Goal: Navigation & Orientation: Find specific page/section

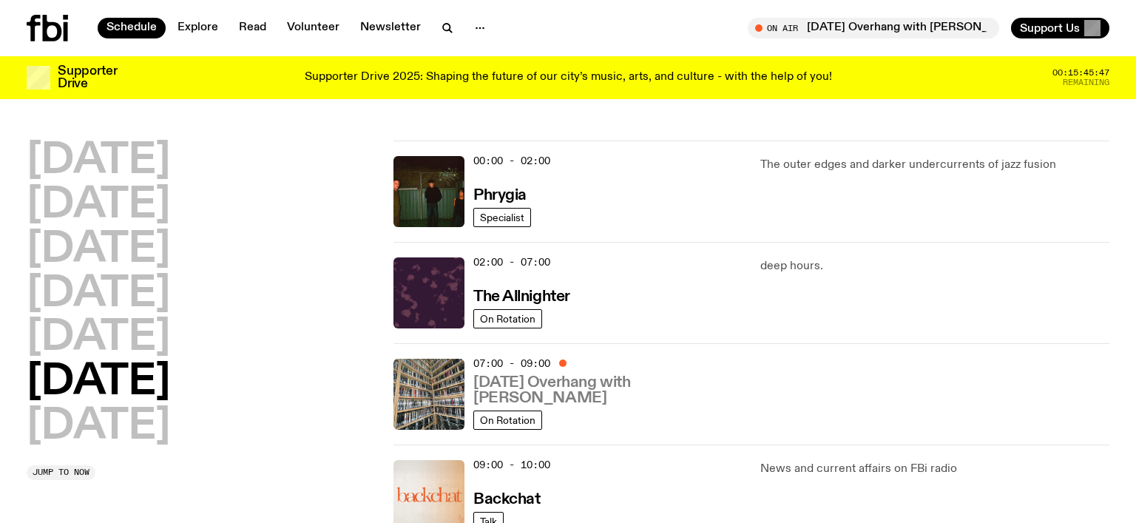
click at [555, 382] on h3 "[DATE] Overhang with [PERSON_NAME]" at bounding box center [607, 390] width 269 height 31
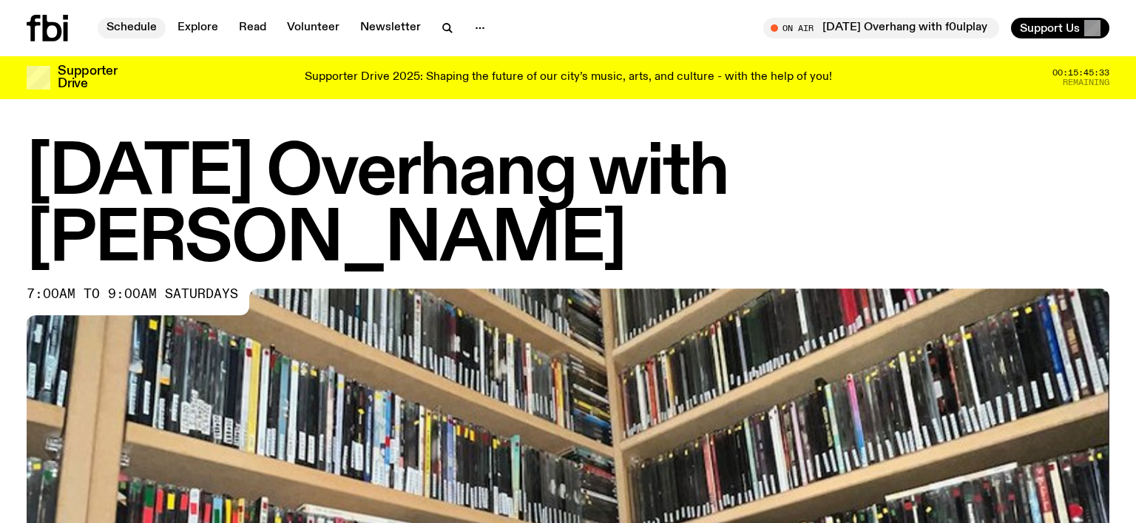
click at [127, 20] on link "Schedule" at bounding box center [132, 28] width 68 height 21
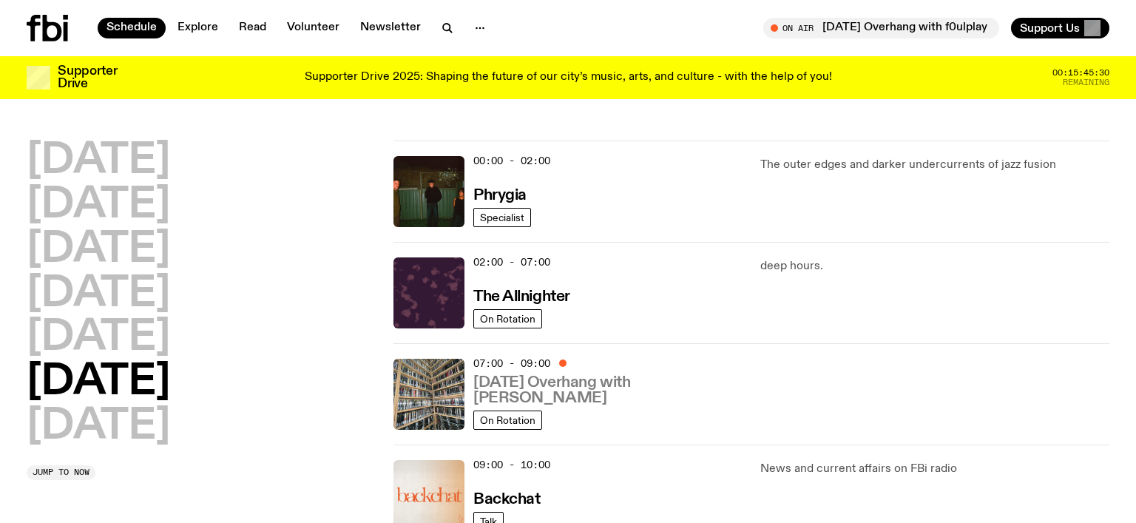
click at [542, 377] on h3 "[DATE] Overhang with [PERSON_NAME]" at bounding box center [607, 390] width 269 height 31
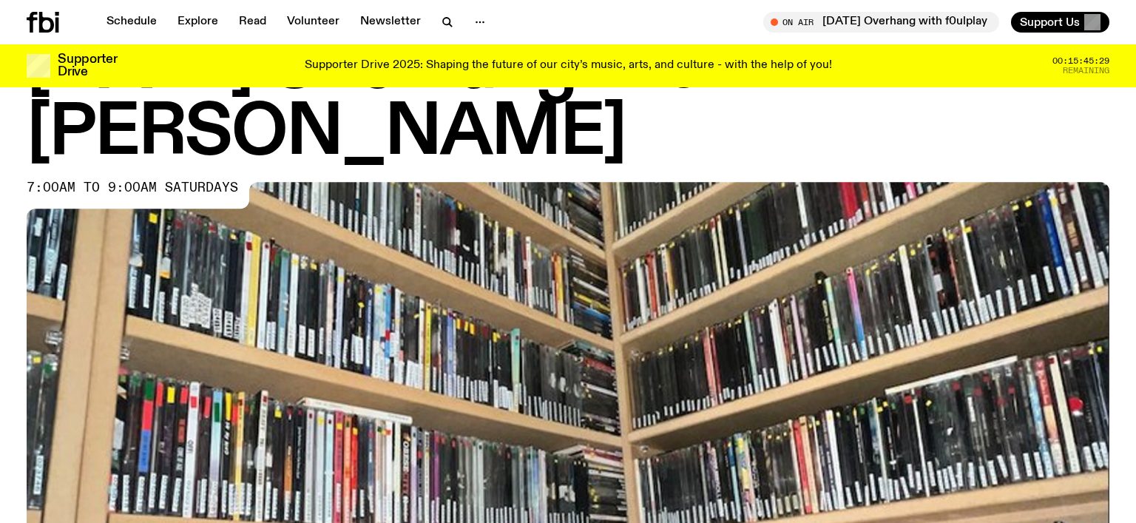
scroll to position [198, 0]
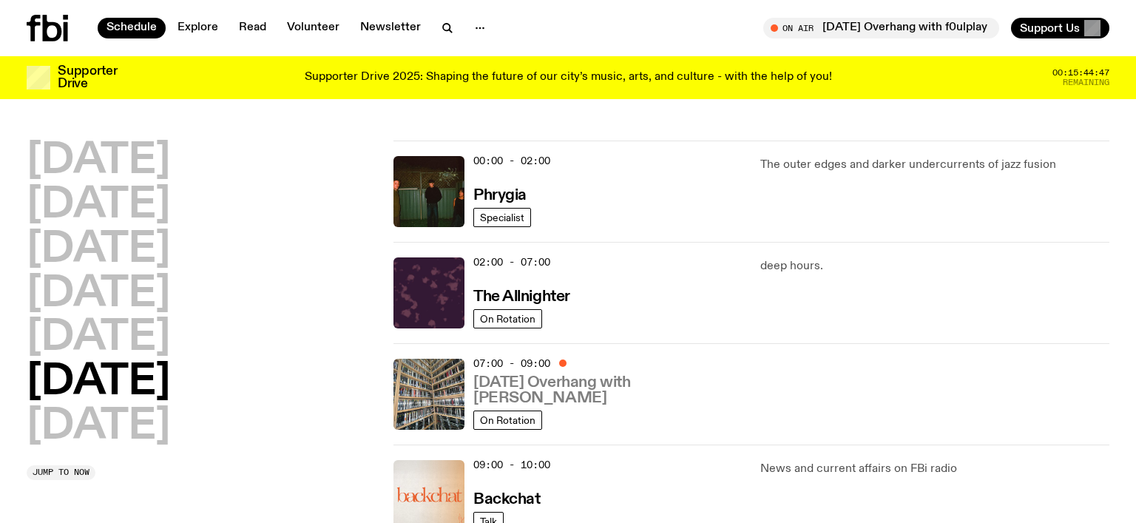
click at [571, 391] on h3 "[DATE] Overhang with [PERSON_NAME]" at bounding box center [607, 390] width 269 height 31
click at [562, 385] on h3 "[DATE] Overhang with [PERSON_NAME]" at bounding box center [607, 390] width 269 height 31
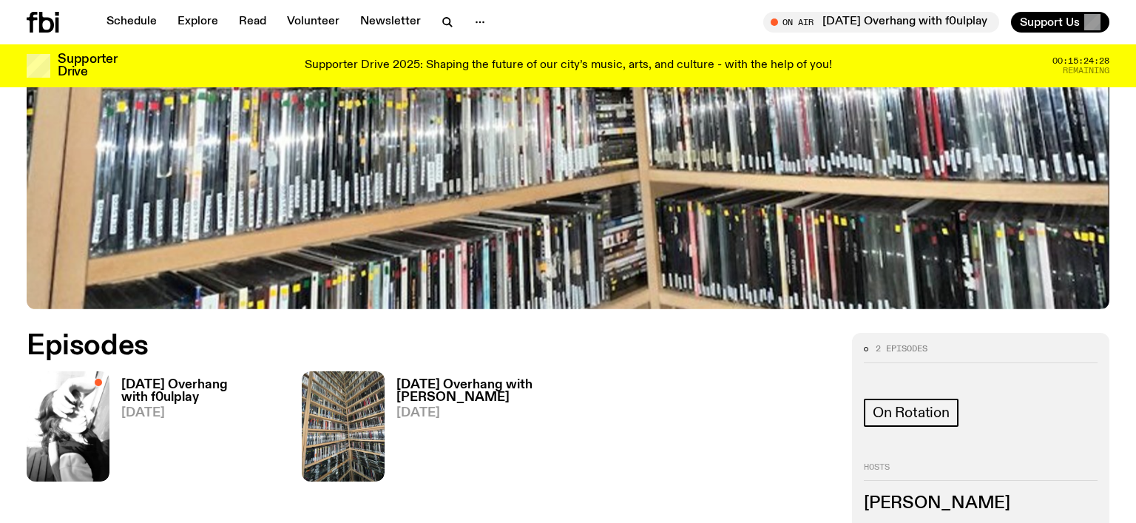
scroll to position [719, 0]
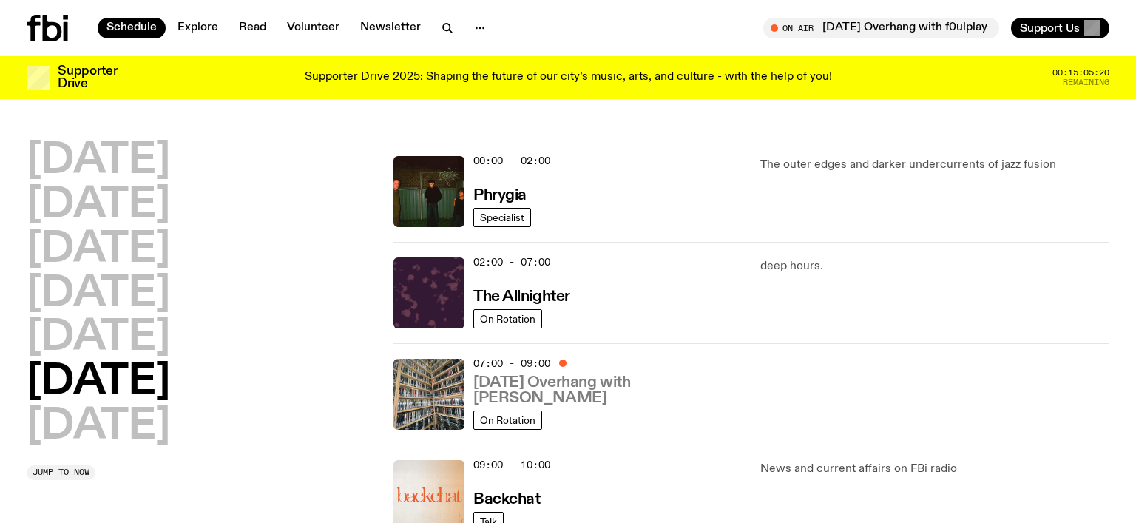
click at [535, 380] on h3 "[DATE] Overhang with [PERSON_NAME]" at bounding box center [607, 390] width 269 height 31
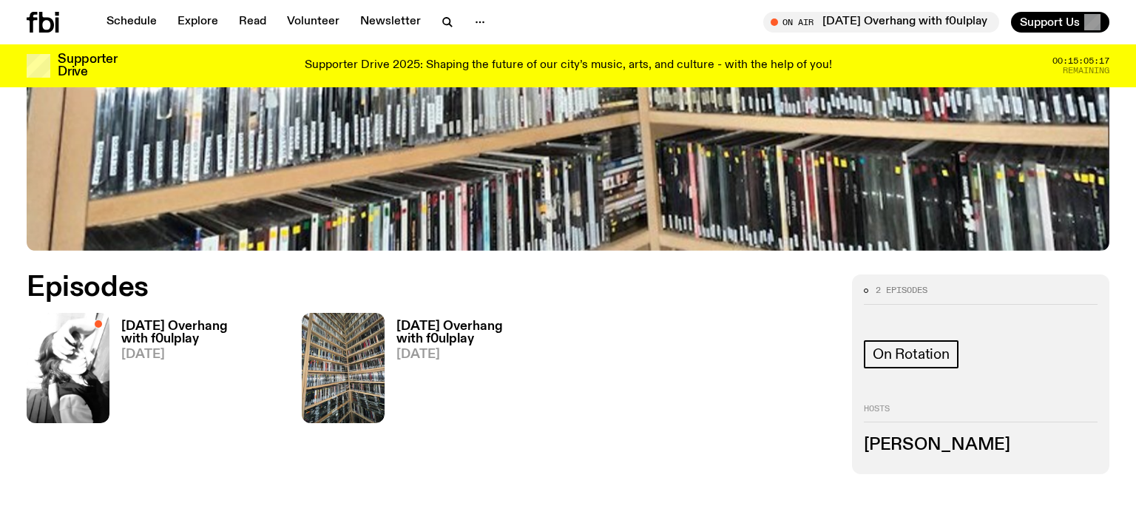
scroll to position [675, 0]
